Goal: Task Accomplishment & Management: Manage account settings

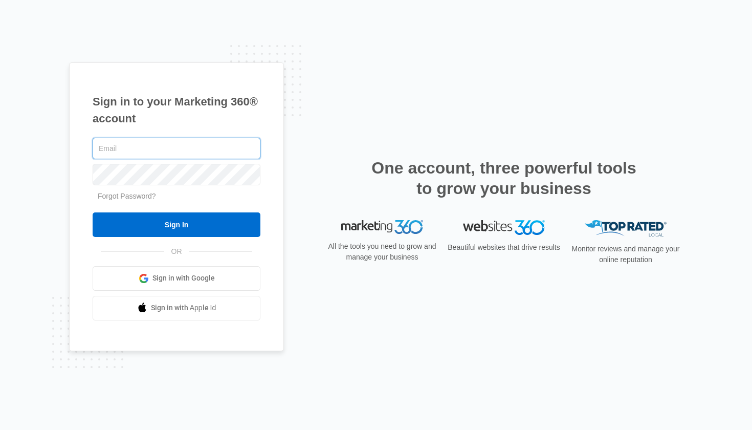
type input "[EMAIL_ADDRESS][DOMAIN_NAME]"
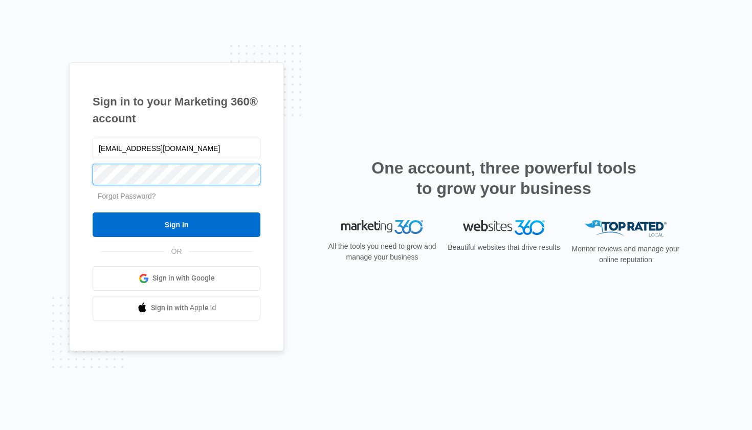
click at [177, 224] on input "Sign In" at bounding box center [177, 224] width 168 height 25
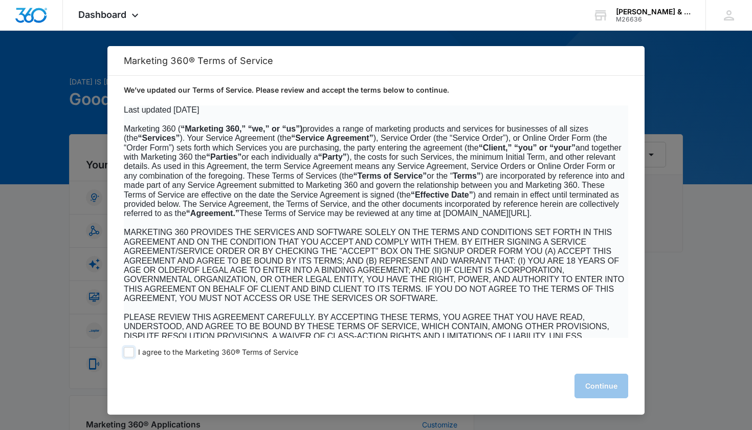
click at [131, 350] on span at bounding box center [129, 352] width 10 height 10
click at [131, 350] on input "I agree to the Marketing 360® Terms of Service" at bounding box center [129, 352] width 10 height 10
checkbox input "true"
click at [590, 385] on button "Continue" at bounding box center [602, 386] width 54 height 25
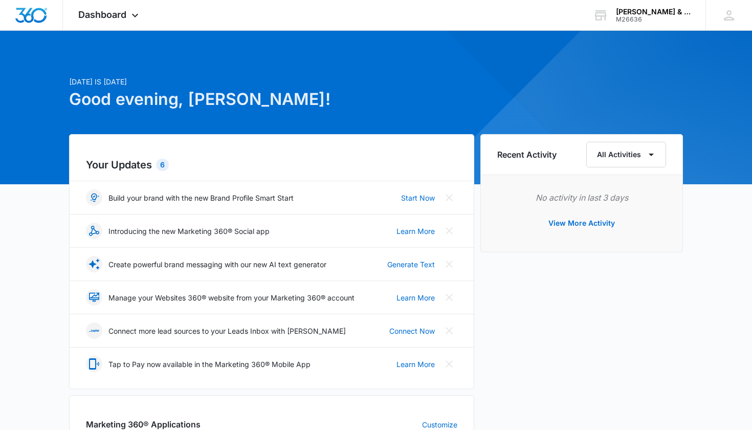
click at [542, 282] on div "Recent Activity All Activities No activity in last 3 days View More Activity" at bounding box center [582, 410] width 203 height 553
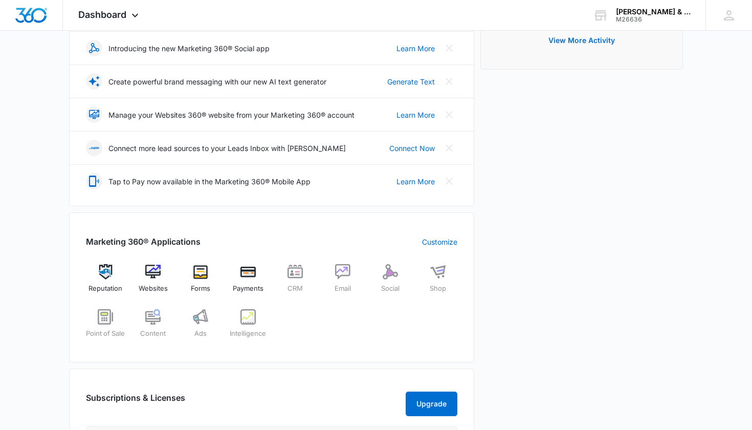
scroll to position [217, 0]
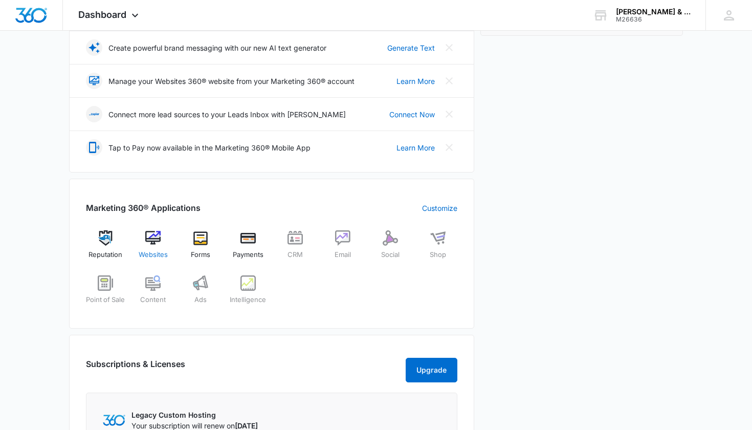
click at [152, 236] on img at bounding box center [152, 237] width 15 height 15
